Goal: Find specific page/section: Find specific page/section

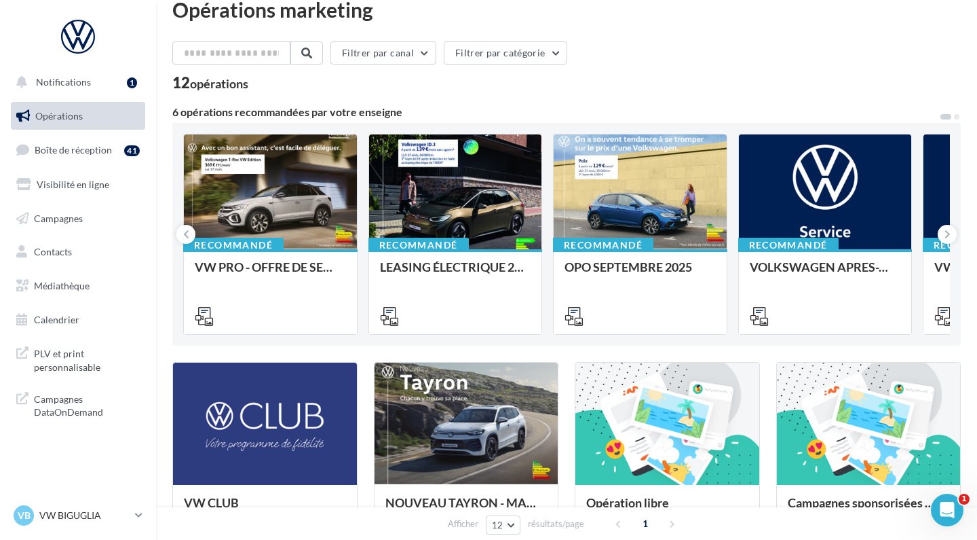
scroll to position [22, 0]
click at [949, 242] on button at bounding box center [947, 234] width 19 height 19
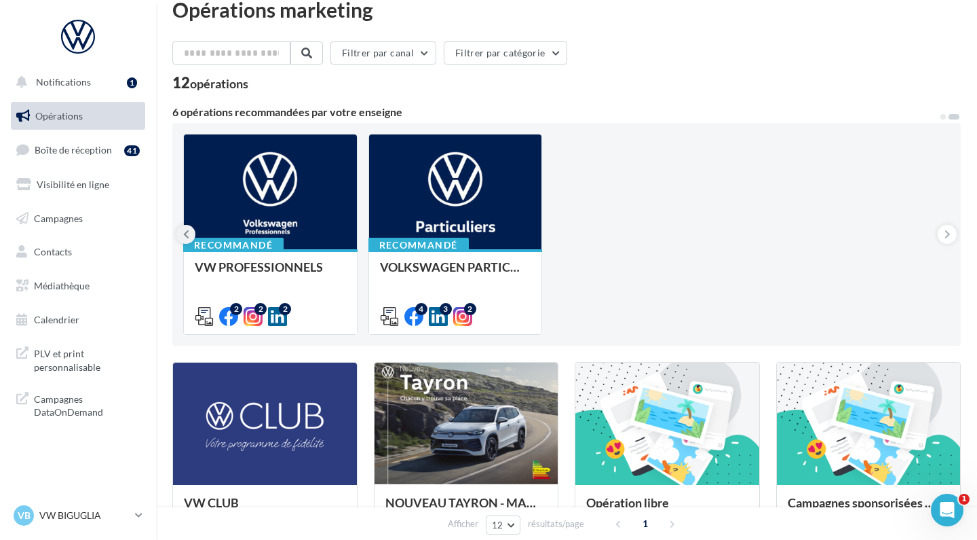
click at [185, 231] on icon at bounding box center [186, 234] width 6 height 14
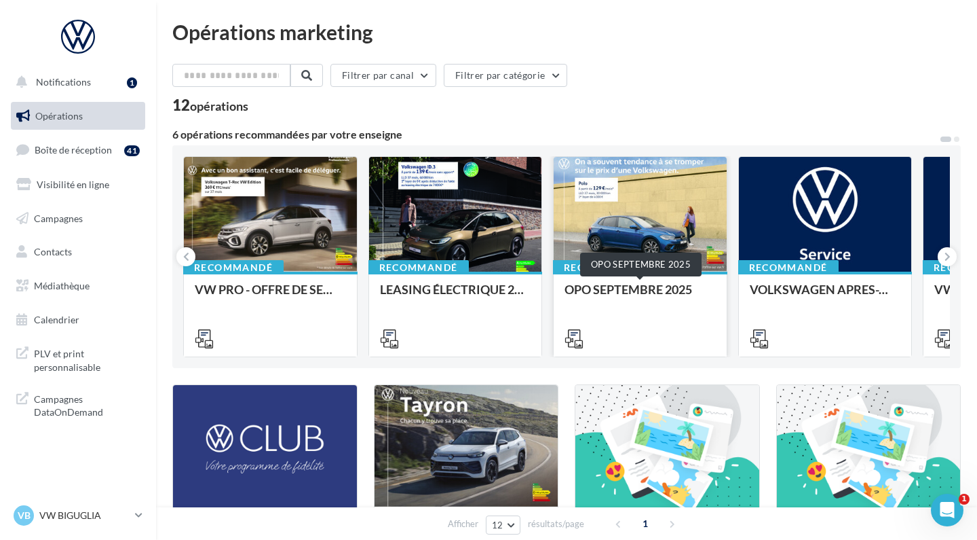
scroll to position [0, 0]
click at [634, 314] on div "OPO SEPTEMBRE 2025" at bounding box center [640, 313] width 151 height 62
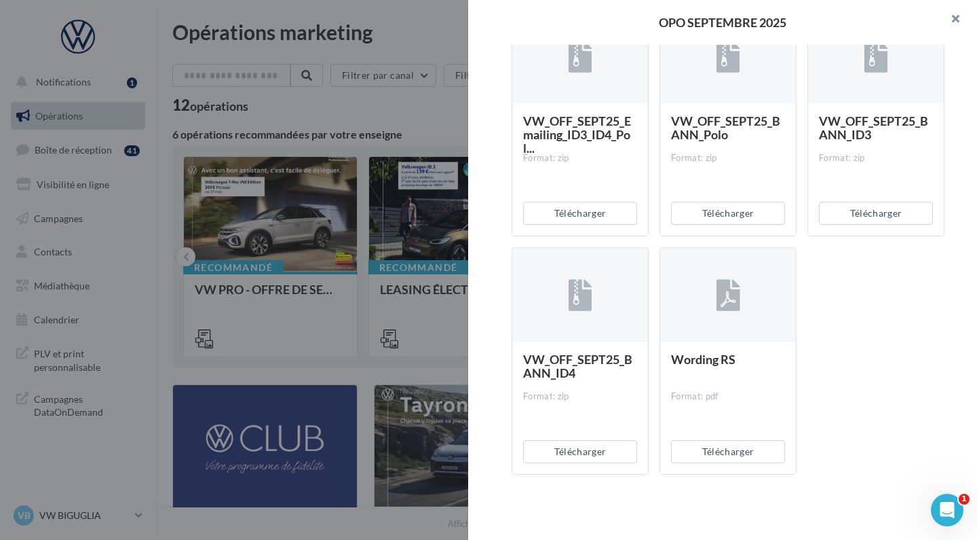
scroll to position [2893, 0]
click at [952, 12] on button "button" at bounding box center [950, 20] width 54 height 41
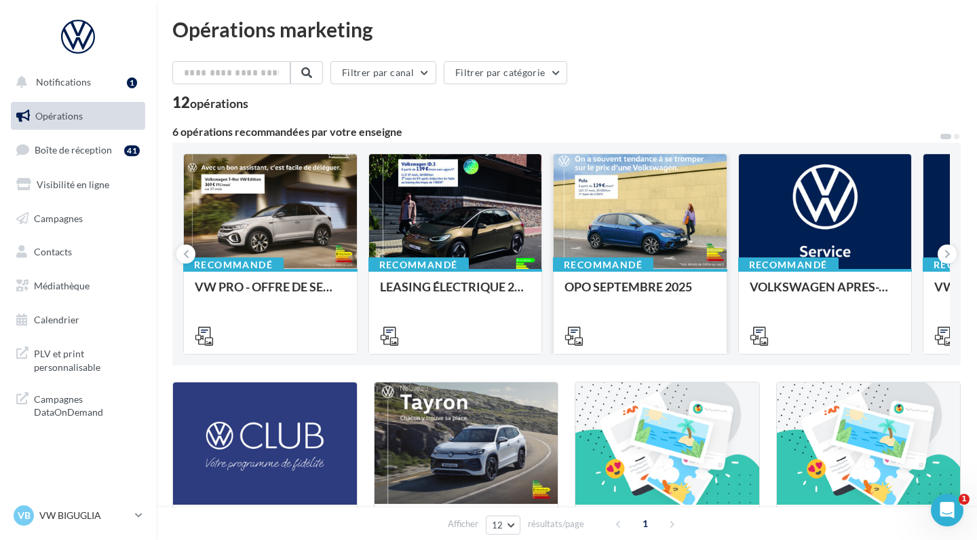
scroll to position [3, 0]
click at [947, 252] on icon at bounding box center [948, 254] width 6 height 14
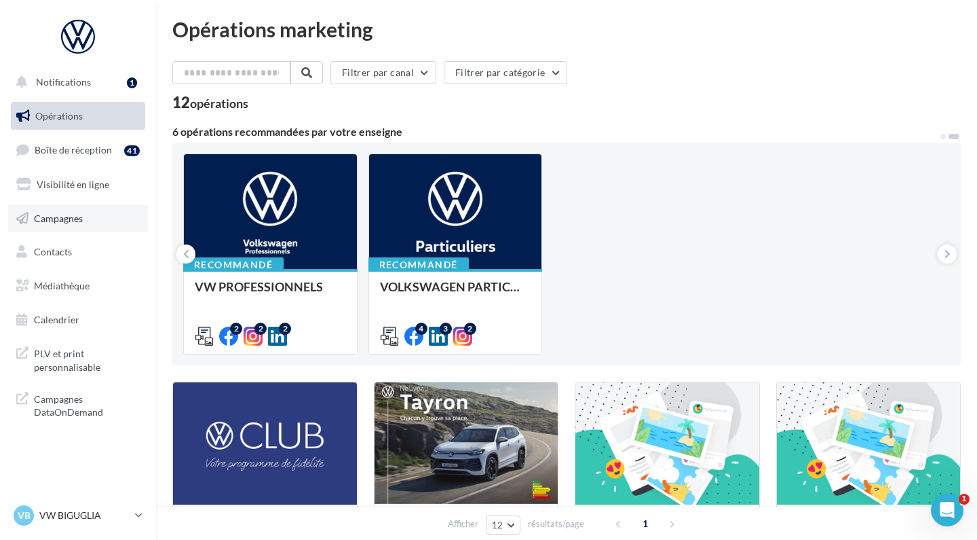
click at [80, 223] on link "Campagnes" at bounding box center [78, 218] width 140 height 29
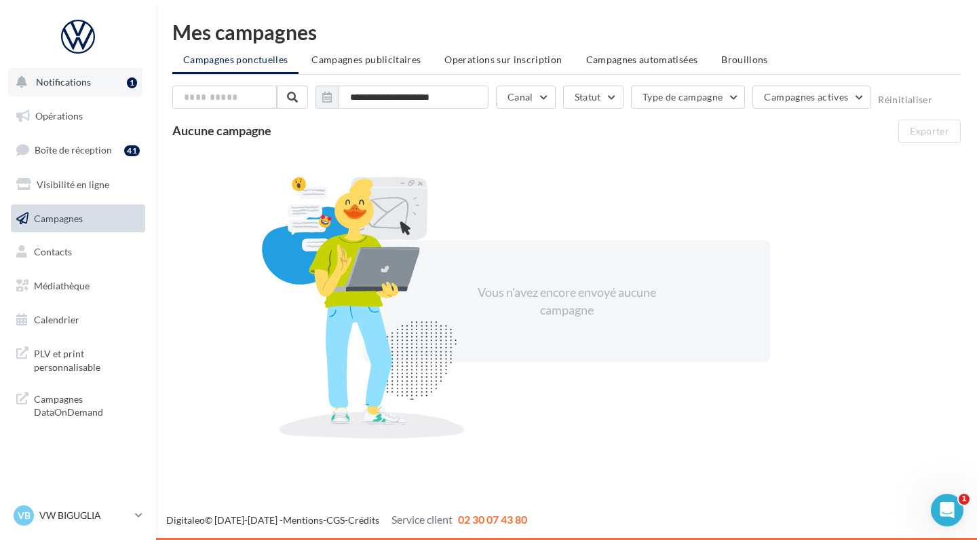
click at [87, 91] on button "Notifications 1" at bounding box center [75, 82] width 134 height 29
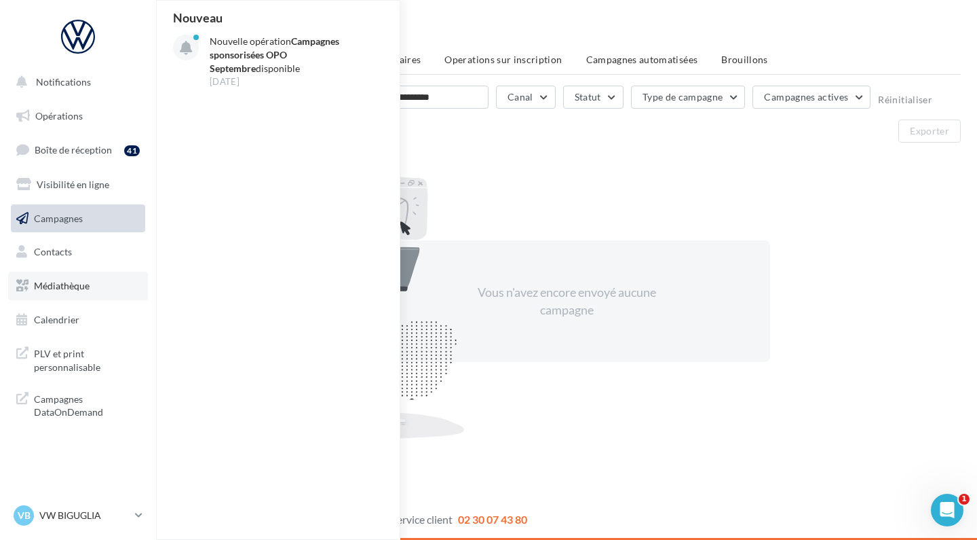
click at [77, 280] on span "Médiathèque" at bounding box center [62, 286] width 56 height 12
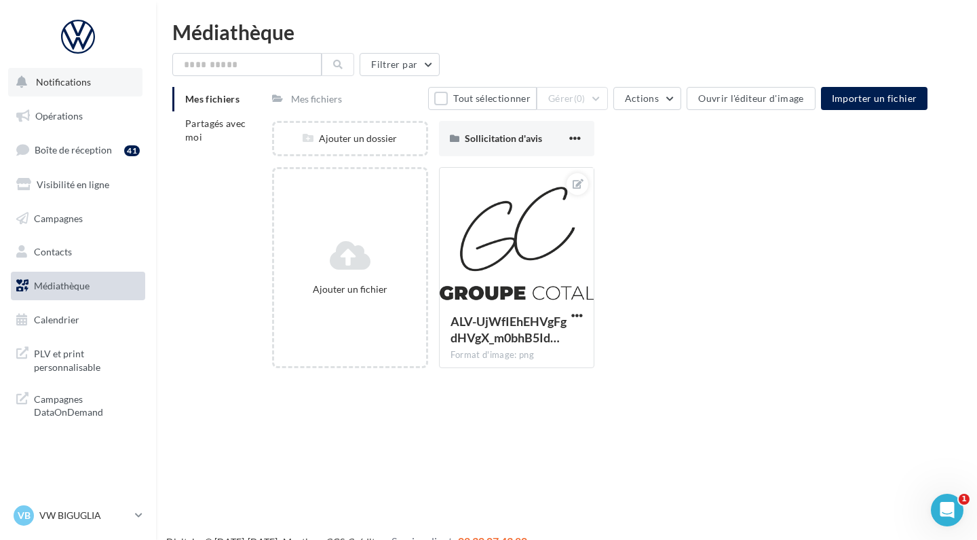
click at [88, 88] on button "Notifications" at bounding box center [75, 82] width 134 height 29
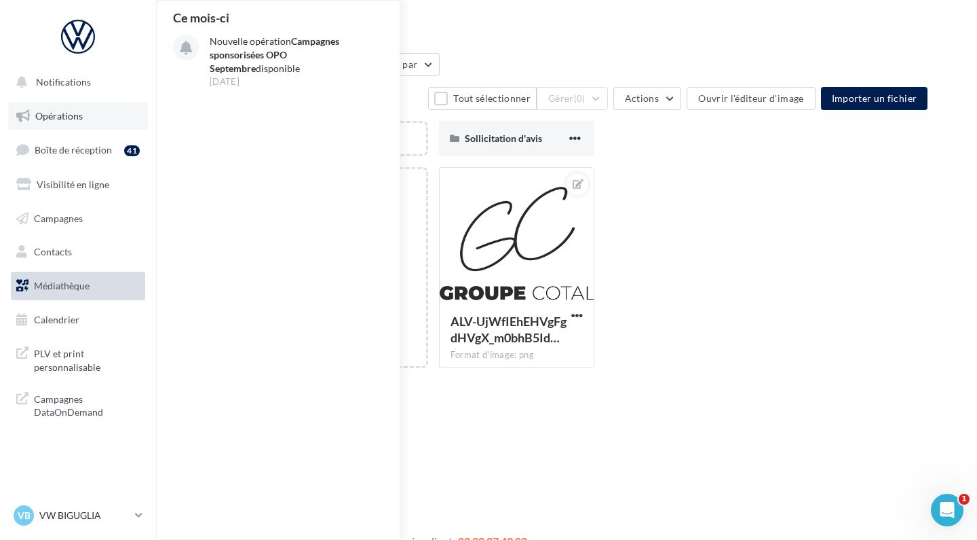
click at [86, 124] on link "Opérations" at bounding box center [78, 116] width 140 height 29
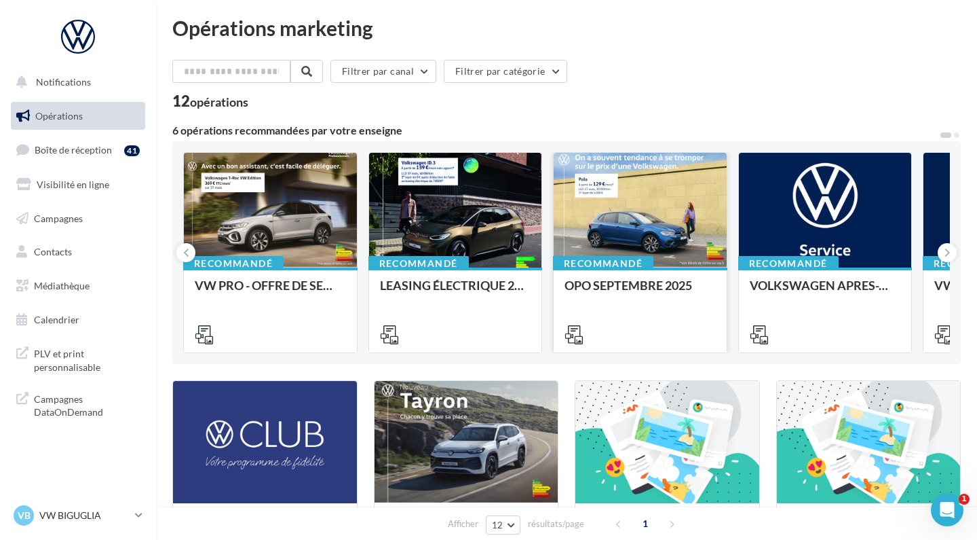
scroll to position [4, 0]
click at [647, 286] on div "OPO SEPTEMBRE 2025" at bounding box center [640, 291] width 151 height 27
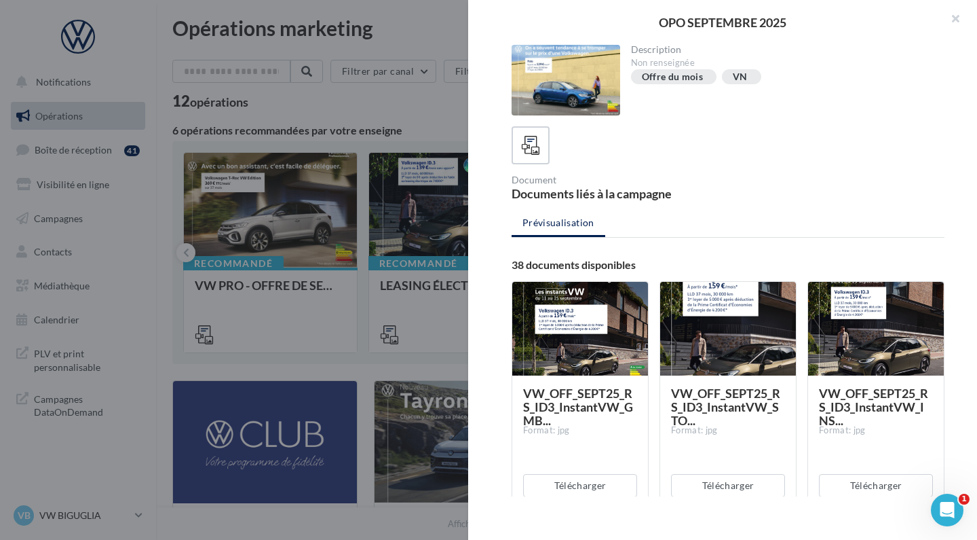
scroll to position [0, 0]
click at [954, 19] on button "button" at bounding box center [950, 20] width 54 height 41
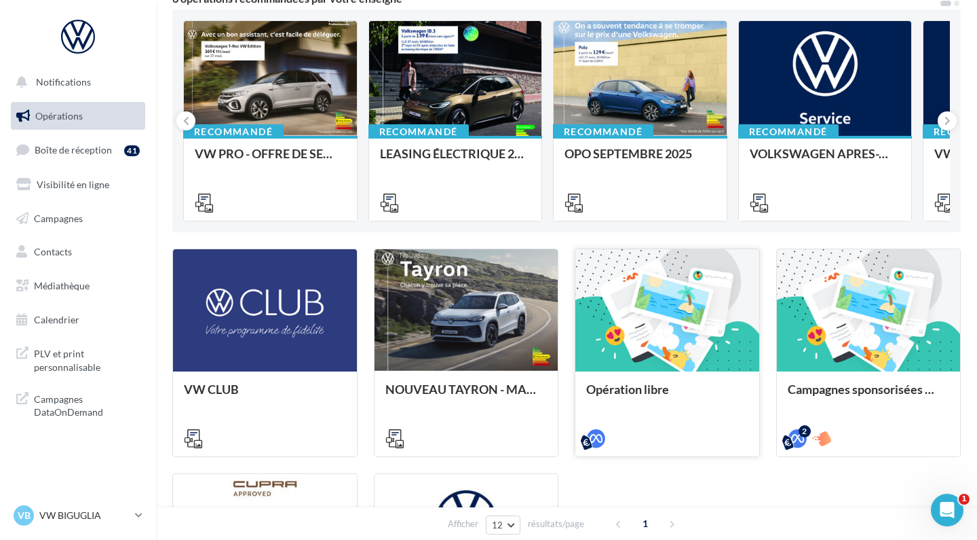
scroll to position [135, 0]
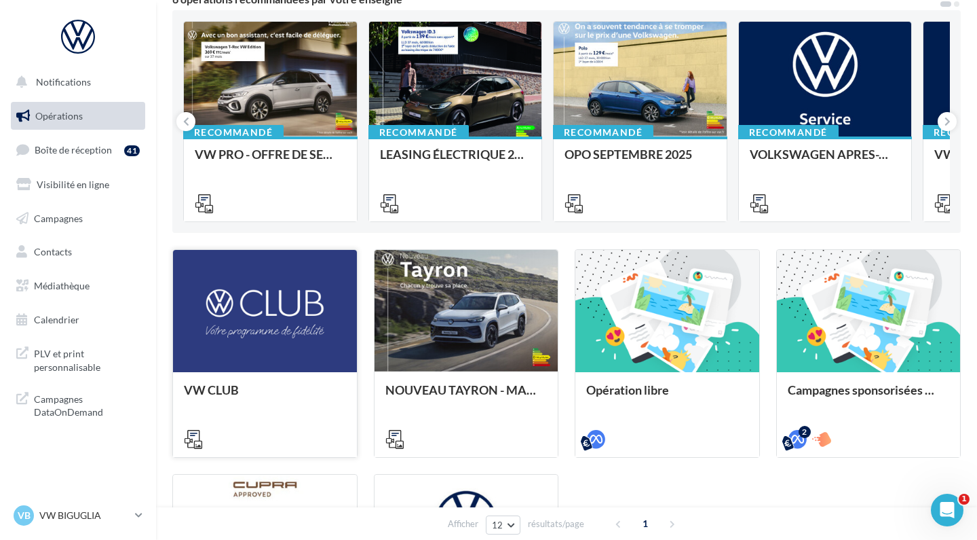
click at [267, 366] on div at bounding box center [265, 312] width 184 height 124
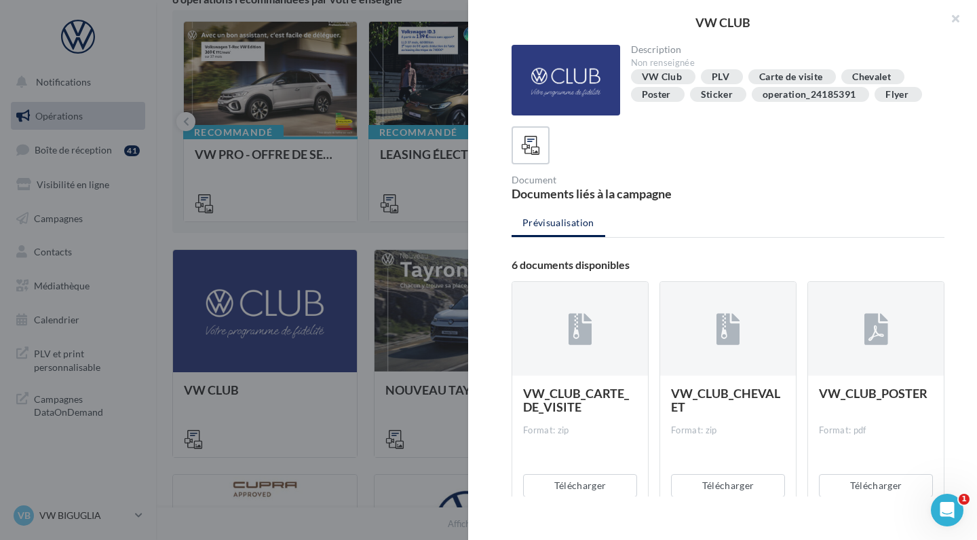
scroll to position [0, 0]
click at [950, 16] on button "button" at bounding box center [950, 20] width 54 height 41
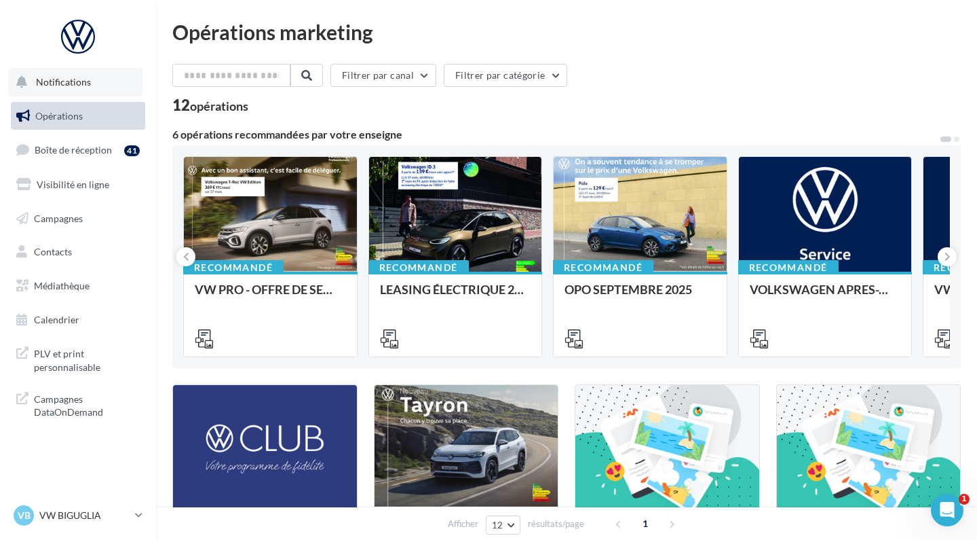
click at [86, 88] on button "Notifications" at bounding box center [75, 82] width 134 height 29
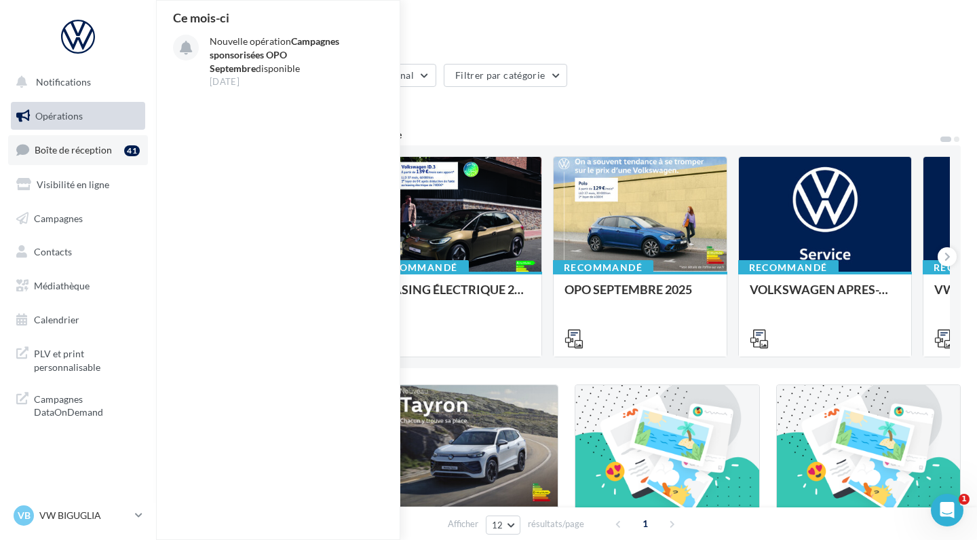
click at [91, 146] on span "Boîte de réception" at bounding box center [73, 150] width 77 height 12
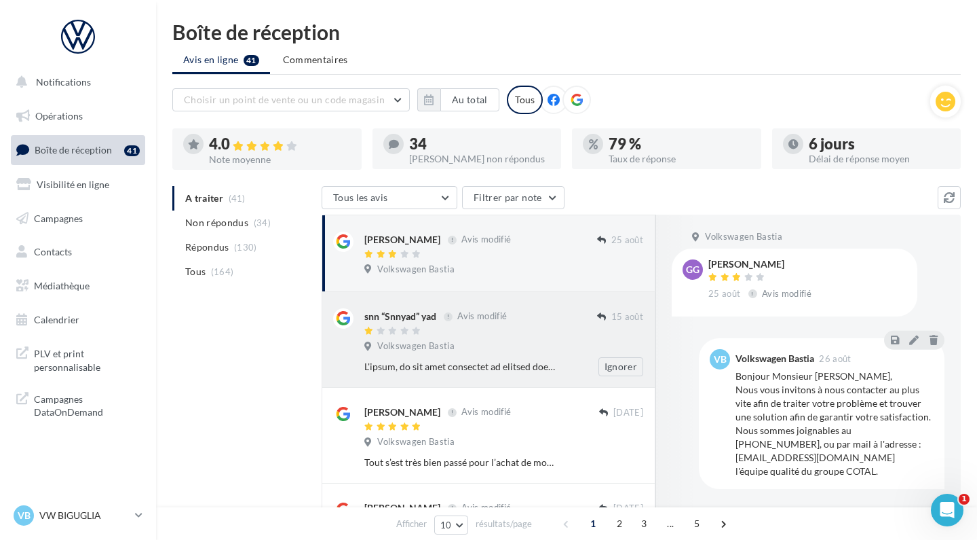
click at [343, 369] on div at bounding box center [343, 342] width 20 height 68
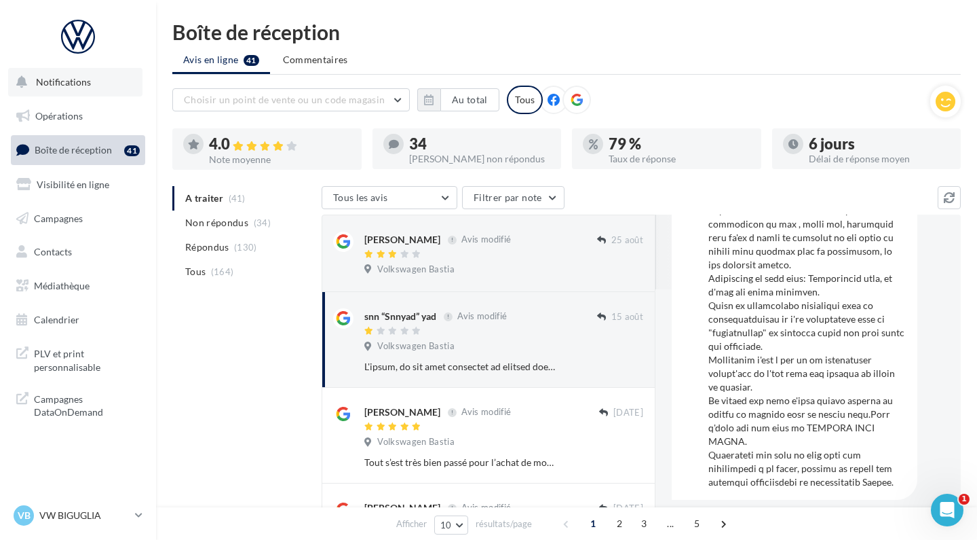
click at [76, 83] on span "Notifications" at bounding box center [63, 82] width 55 height 12
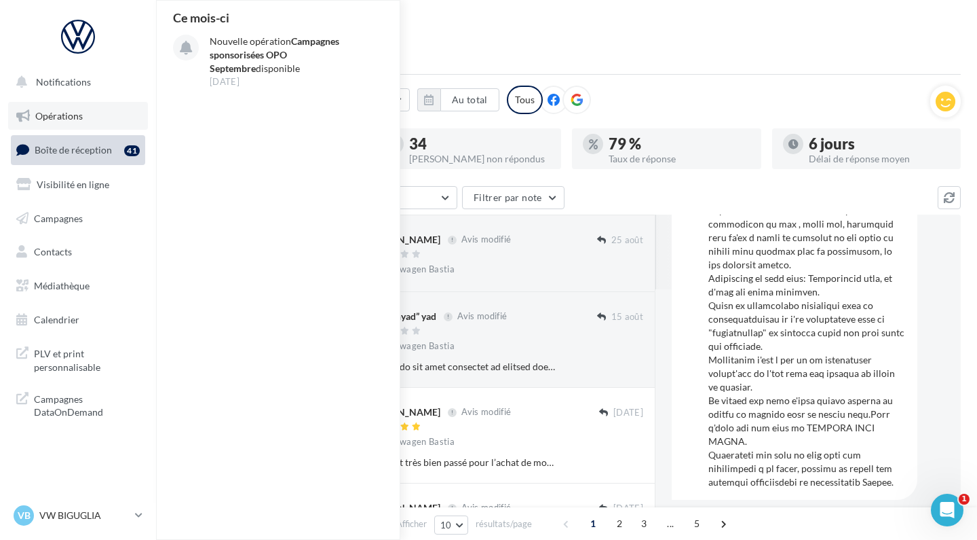
click at [71, 117] on span "Opérations" at bounding box center [59, 116] width 48 height 12
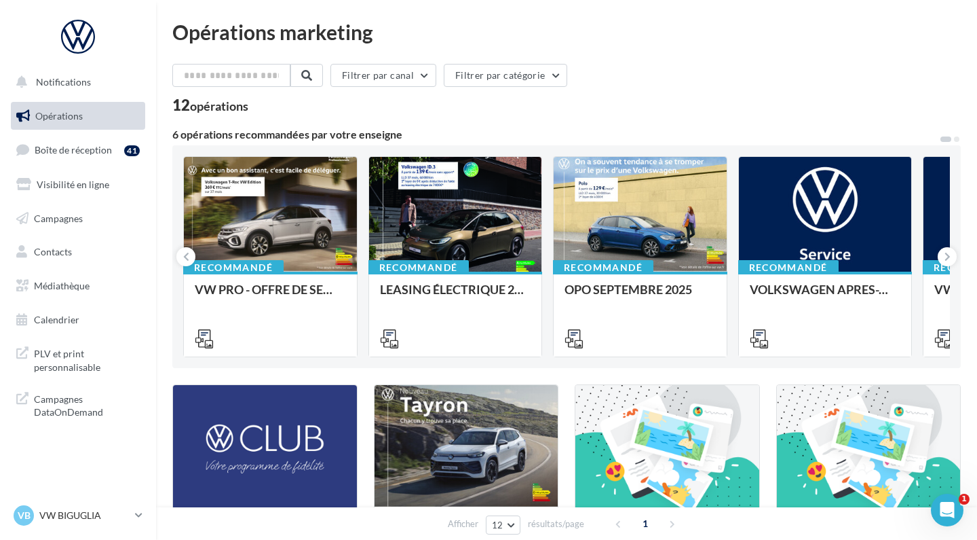
click at [71, 50] on div at bounding box center [78, 37] width 109 height 34
click at [133, 512] on link "VB VW BIGUGLIA vw-big-cas" at bounding box center [78, 515] width 134 height 26
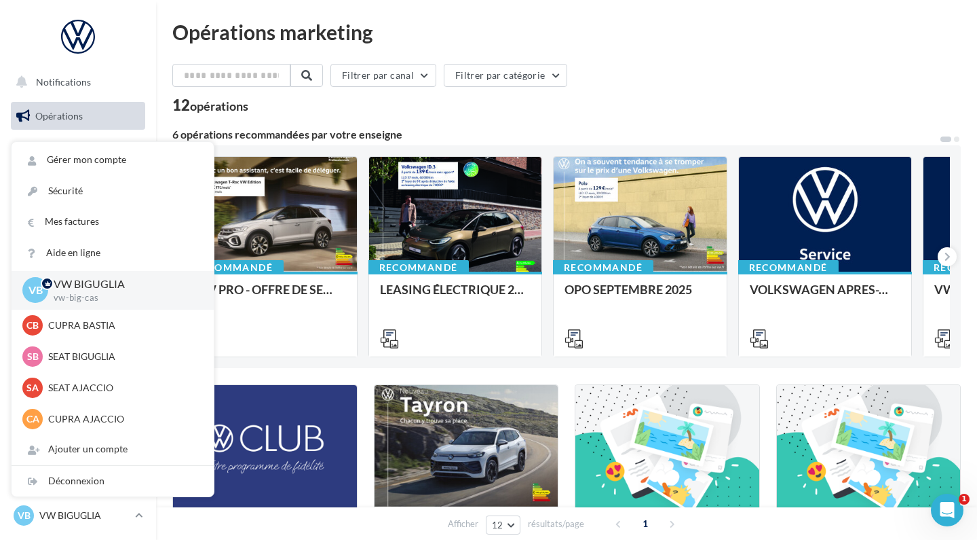
click at [721, 68] on div "Filtrer par canal Filtrer par catégorie" at bounding box center [566, 78] width 789 height 29
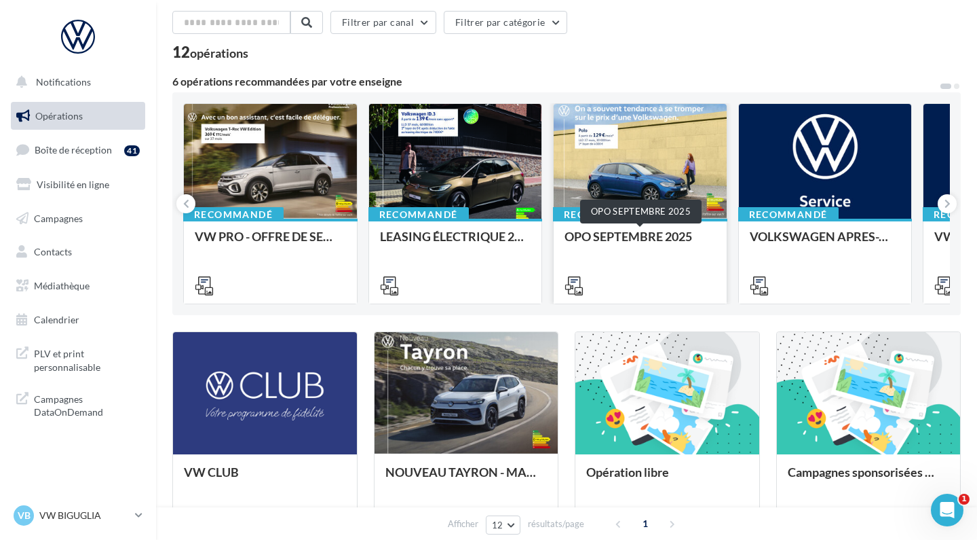
scroll to position [52, 0]
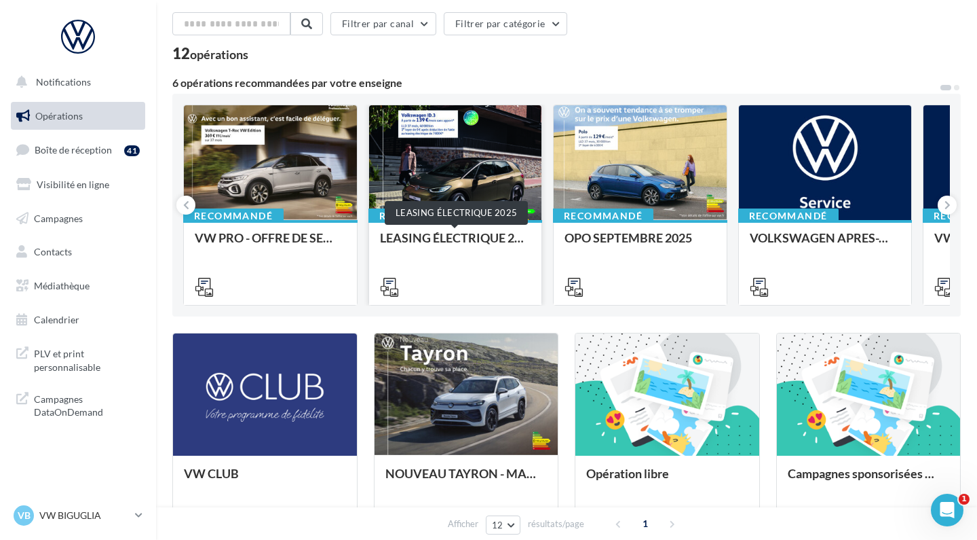
click at [470, 244] on div "LEASING ÉLECTRIQUE 2025" at bounding box center [455, 244] width 151 height 27
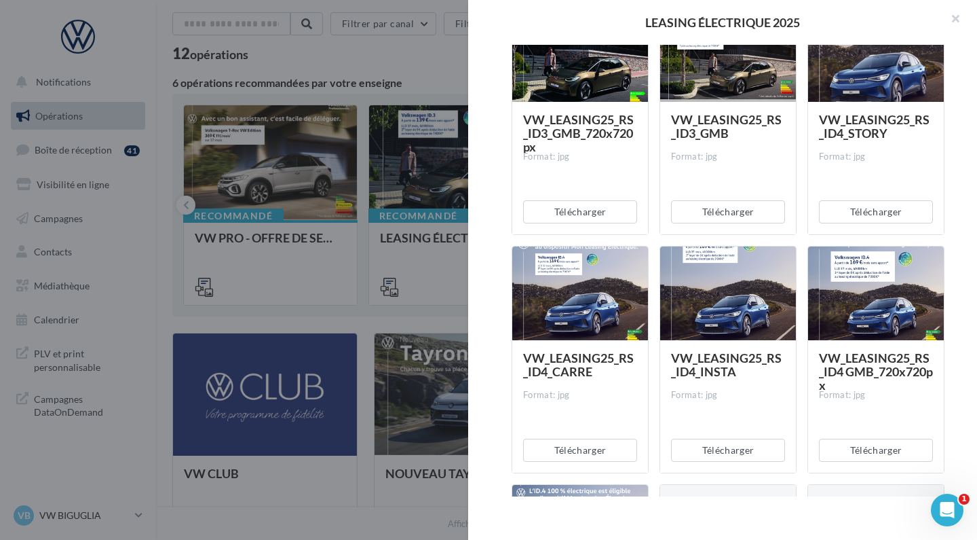
scroll to position [115, 0]
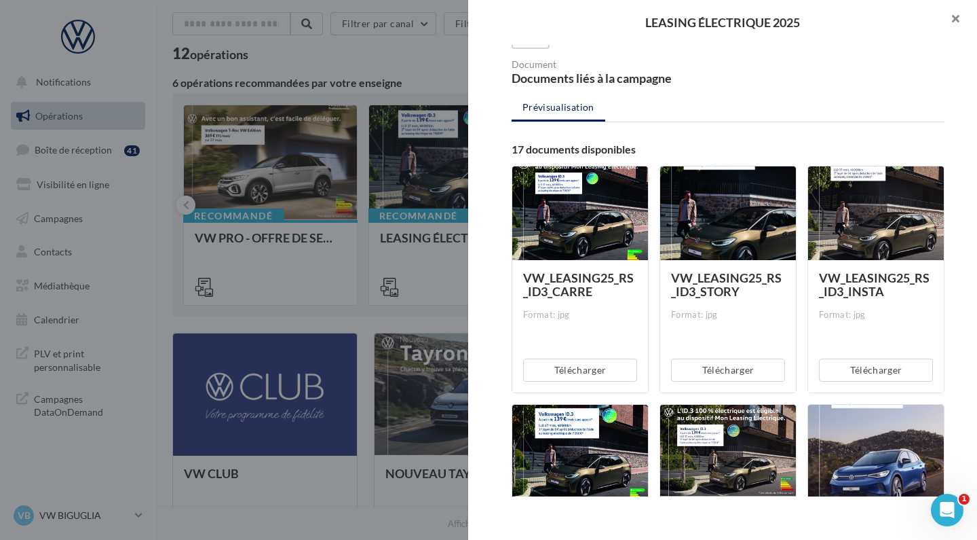
click at [956, 14] on button "button" at bounding box center [950, 20] width 54 height 41
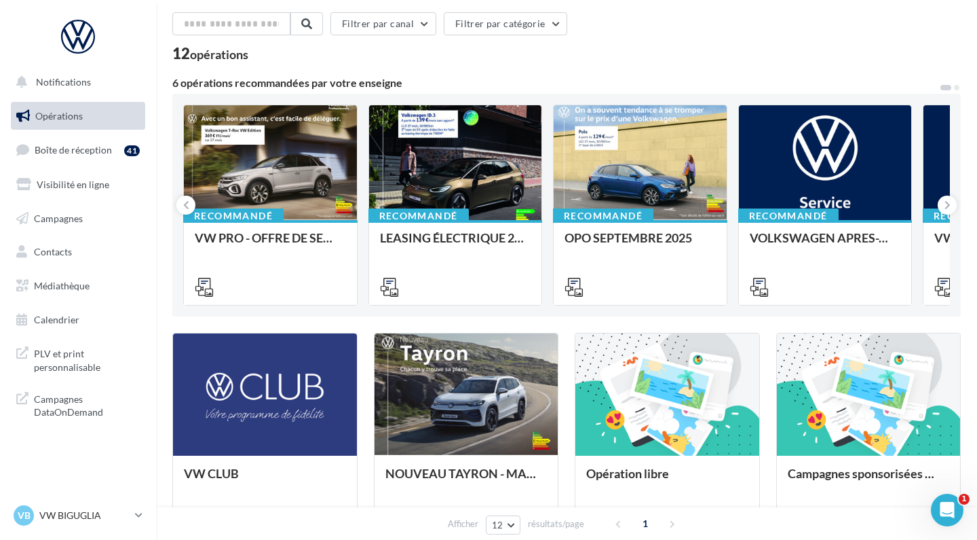
scroll to position [52, 0]
click at [943, 207] on button at bounding box center [947, 204] width 19 height 19
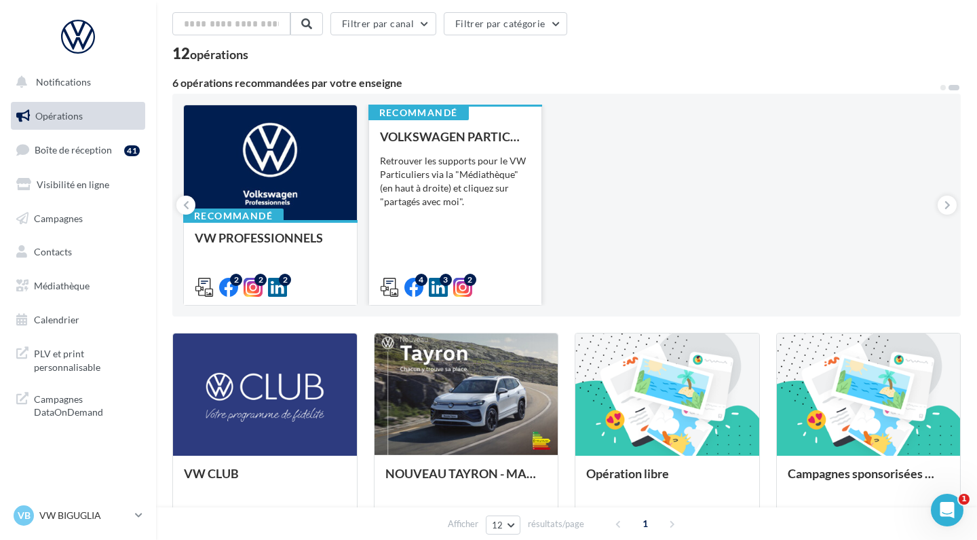
click at [463, 152] on div "VOLKSWAGEN PARTICULIER Retrouver les supports pour le VW Particuliers via la "M…" at bounding box center [455, 211] width 151 height 163
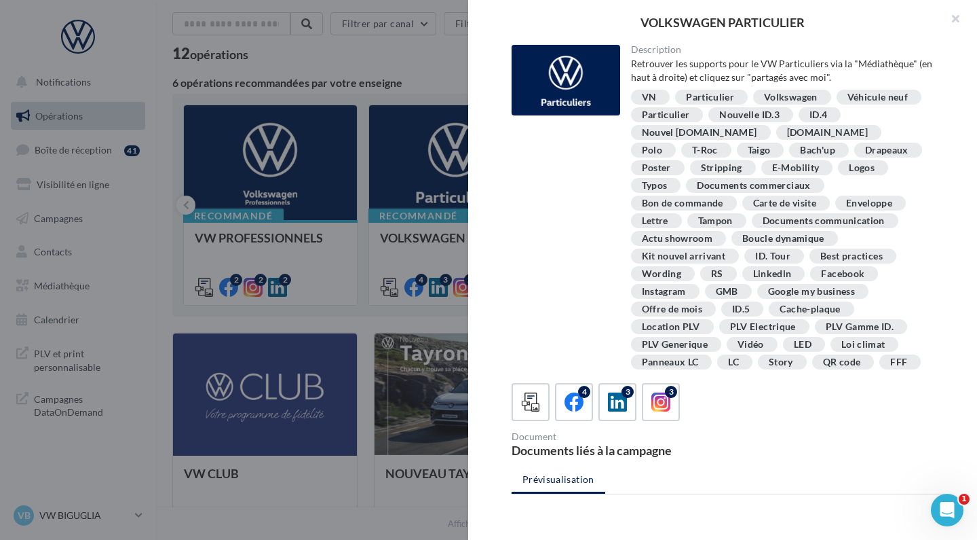
scroll to position [0, 0]
click at [958, 19] on button "button" at bounding box center [950, 20] width 54 height 41
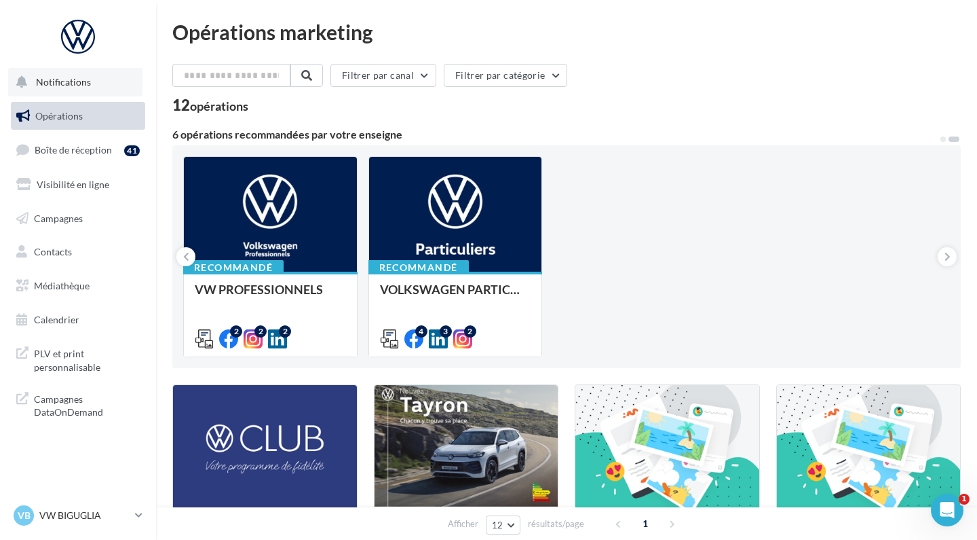
click at [45, 85] on span "Notifications" at bounding box center [63, 82] width 55 height 12
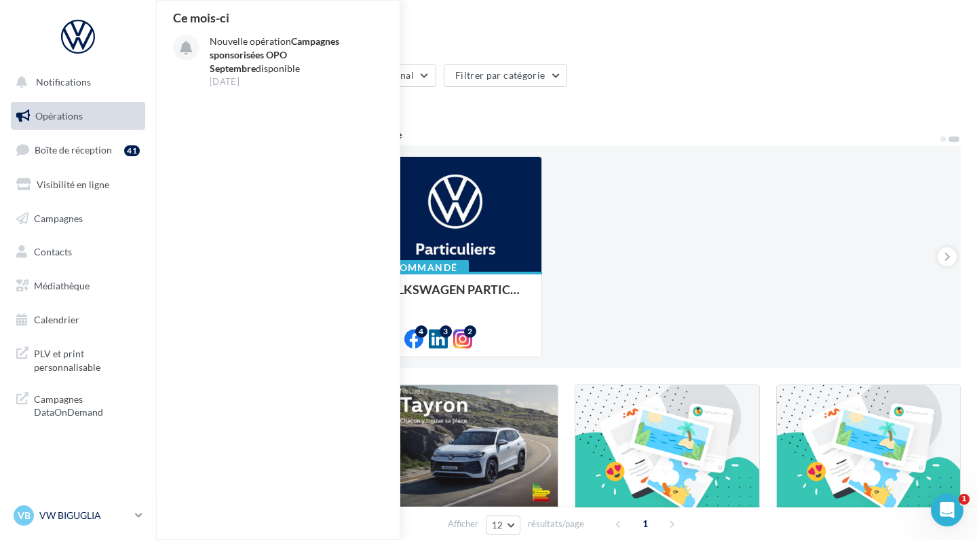
click at [132, 514] on link "VB VW BIGUGLIA vw-big-cas" at bounding box center [78, 515] width 134 height 26
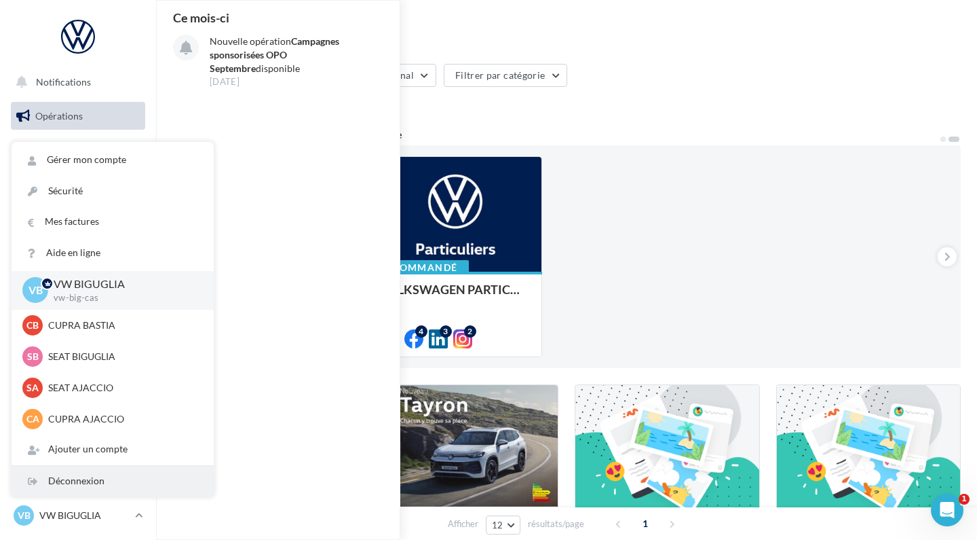
click at [94, 475] on div "Déconnexion" at bounding box center [113, 481] width 202 height 31
